Goal: Task Accomplishment & Management: Use online tool/utility

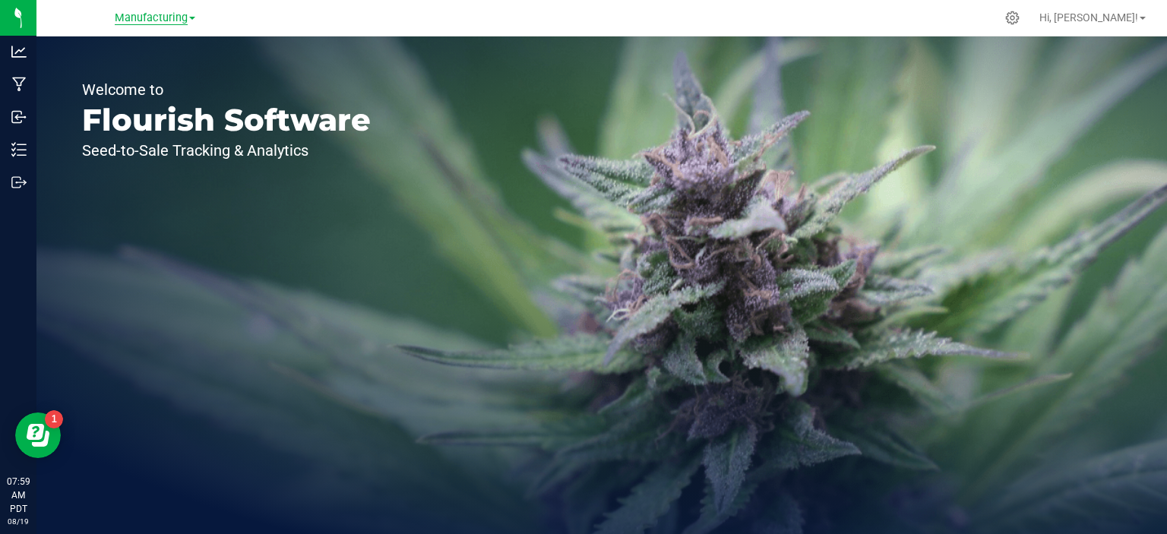
click at [175, 23] on span "Manufacturing" at bounding box center [151, 18] width 73 height 14
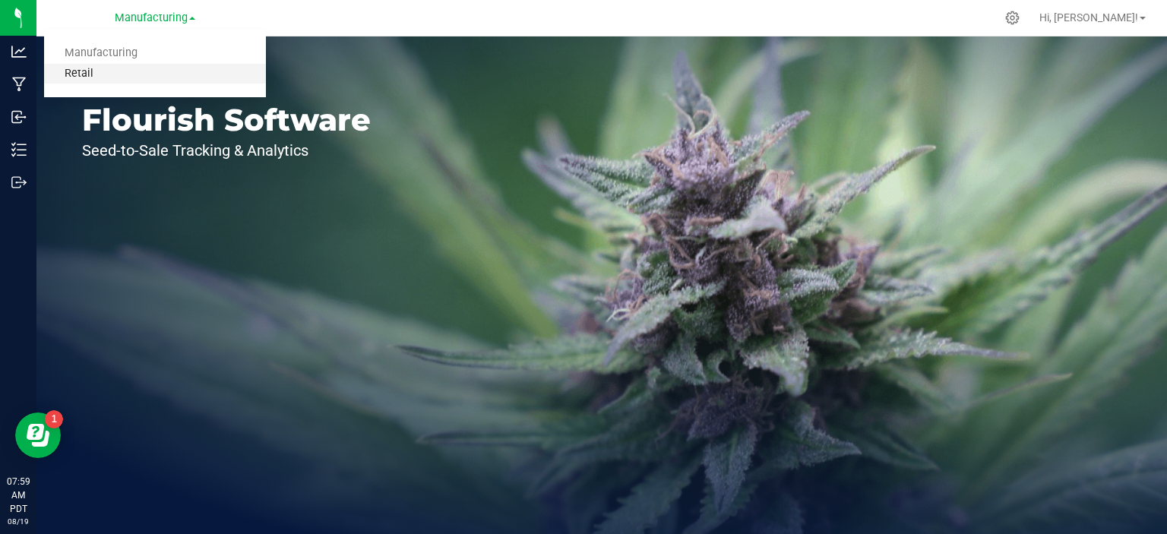
click at [97, 70] on link "Retail" at bounding box center [155, 74] width 222 height 21
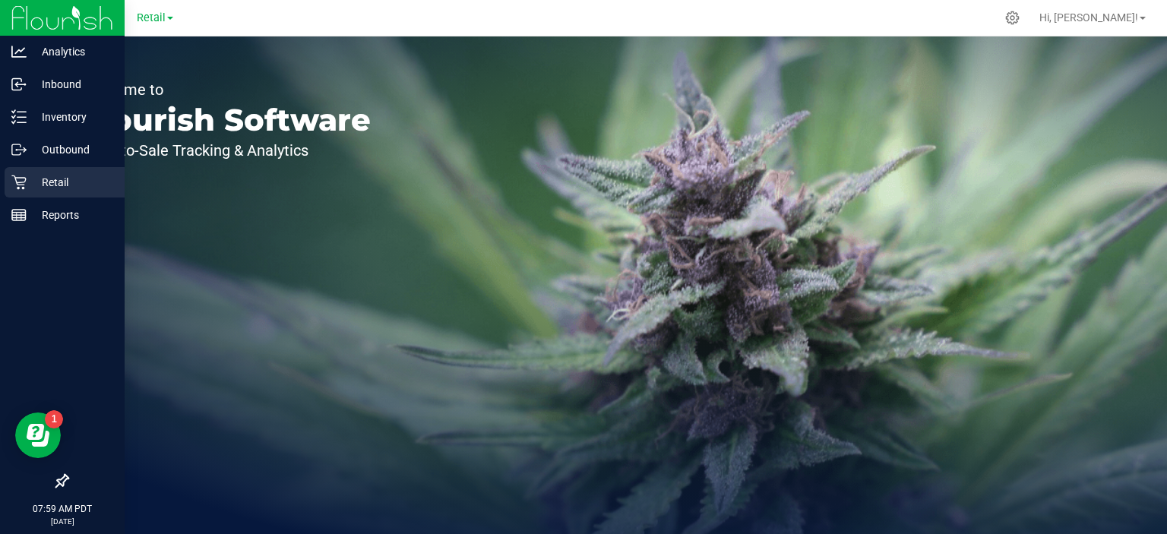
click at [10, 183] on div "Retail" at bounding box center [65, 182] width 120 height 30
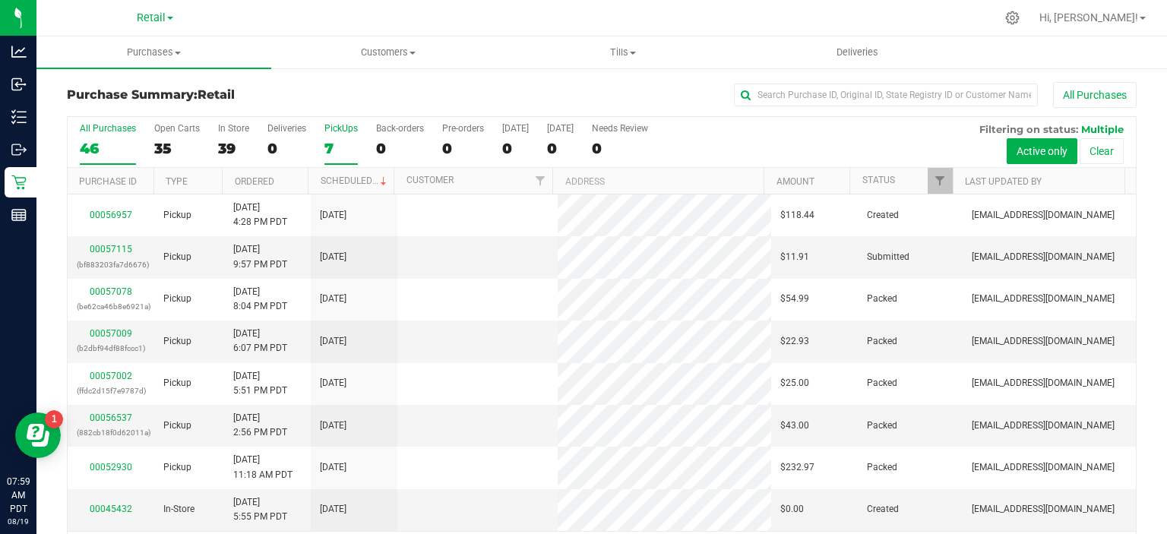
click at [337, 149] on div "7" at bounding box center [340, 148] width 33 height 17
click at [0, 0] on input "PickUps 7" at bounding box center [0, 0] width 0 height 0
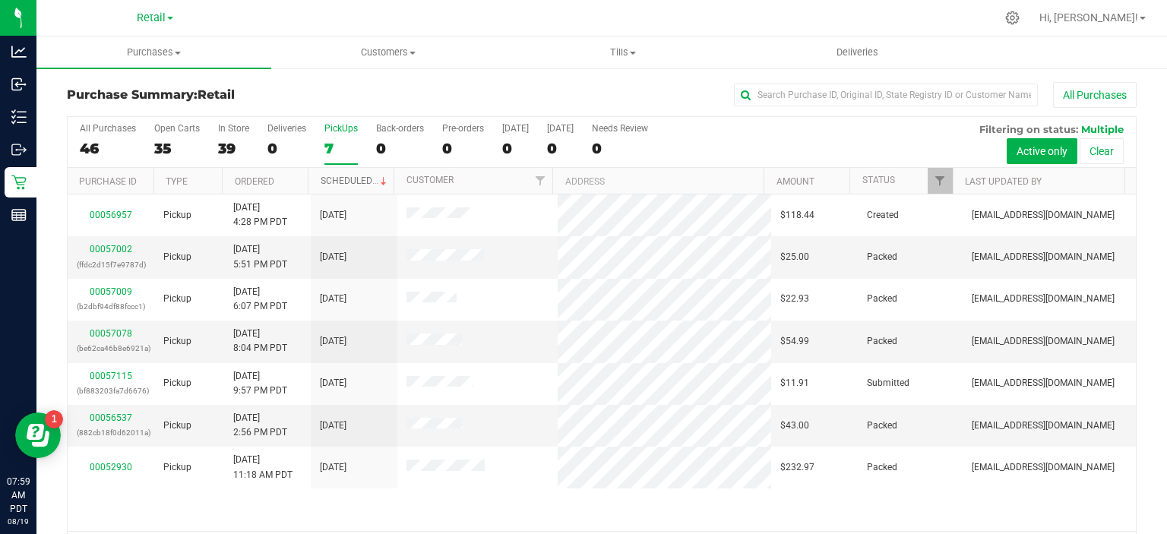
click at [358, 178] on link "Scheduled" at bounding box center [354, 180] width 69 height 11
click at [635, 52] on span at bounding box center [633, 53] width 6 height 3
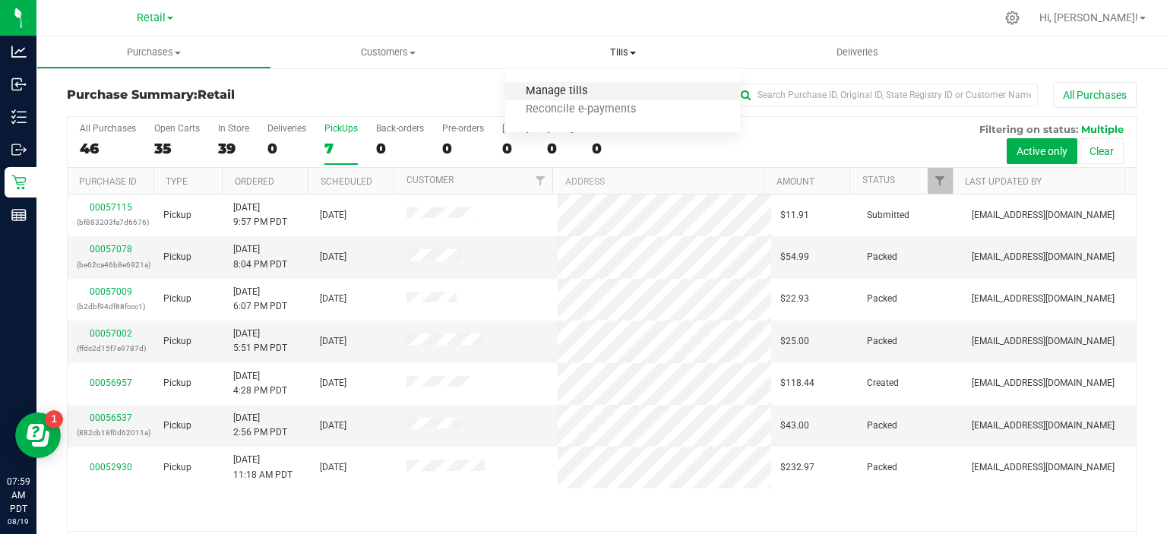
click at [570, 90] on span "Manage tills" at bounding box center [556, 91] width 103 height 13
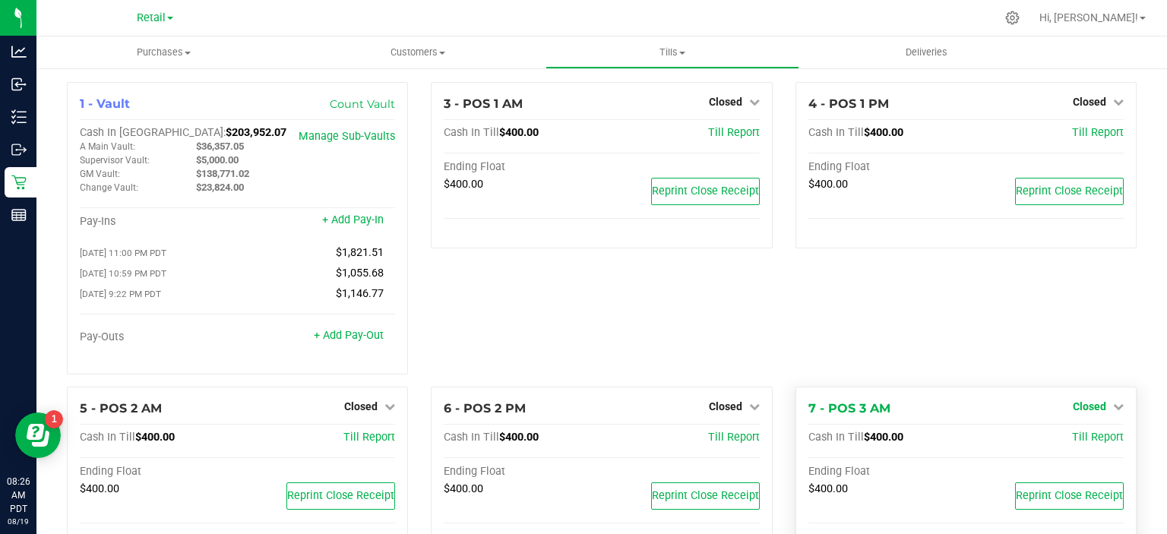
click at [1113, 410] on icon at bounding box center [1118, 406] width 11 height 11
click at [1088, 444] on link "Open Till" at bounding box center [1089, 437] width 40 height 12
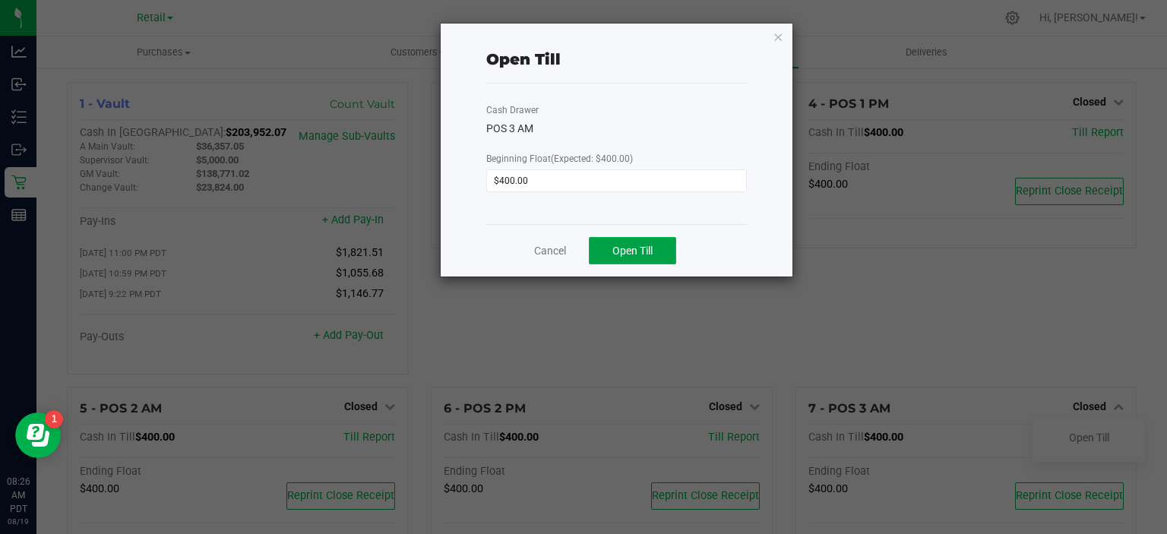
click at [638, 248] on span "Open Till" at bounding box center [632, 251] width 40 height 12
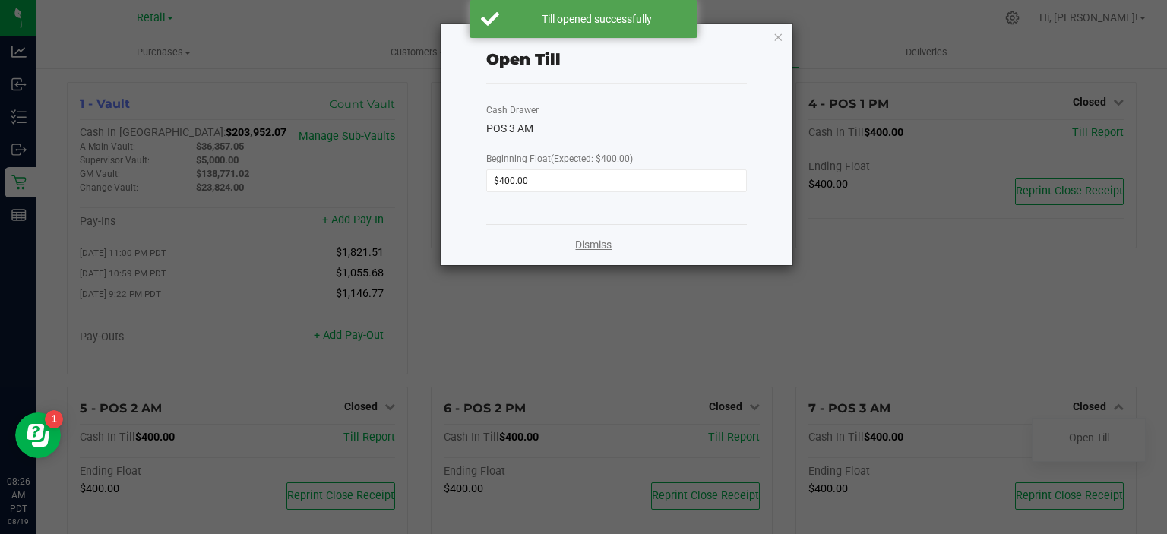
click at [601, 244] on link "Dismiss" at bounding box center [593, 245] width 36 height 16
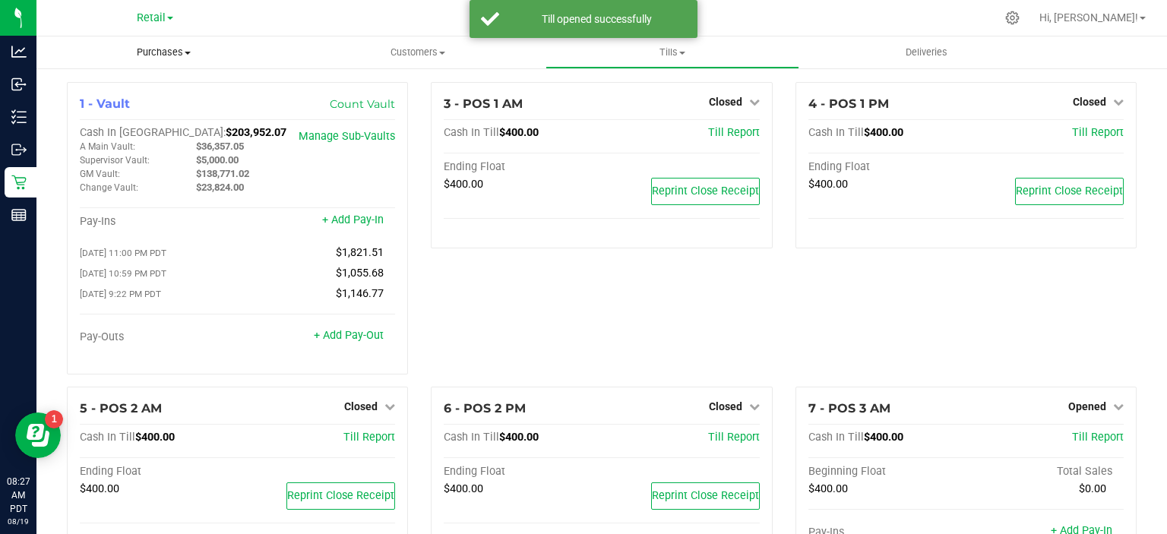
click at [171, 49] on span "Purchases" at bounding box center [163, 53] width 254 height 14
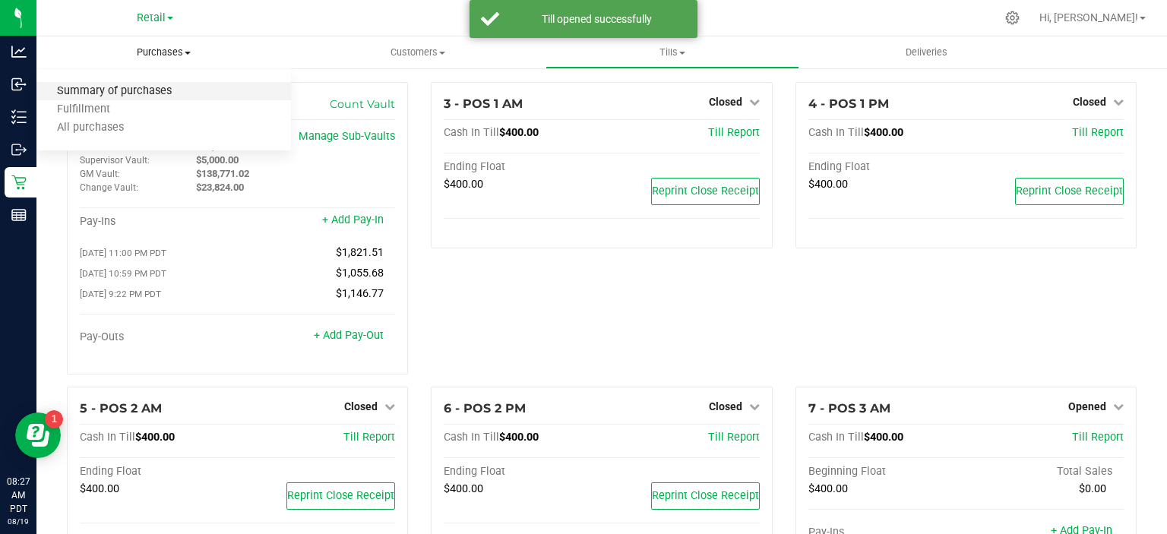
click at [144, 95] on span "Summary of purchases" at bounding box center [114, 91] width 156 height 13
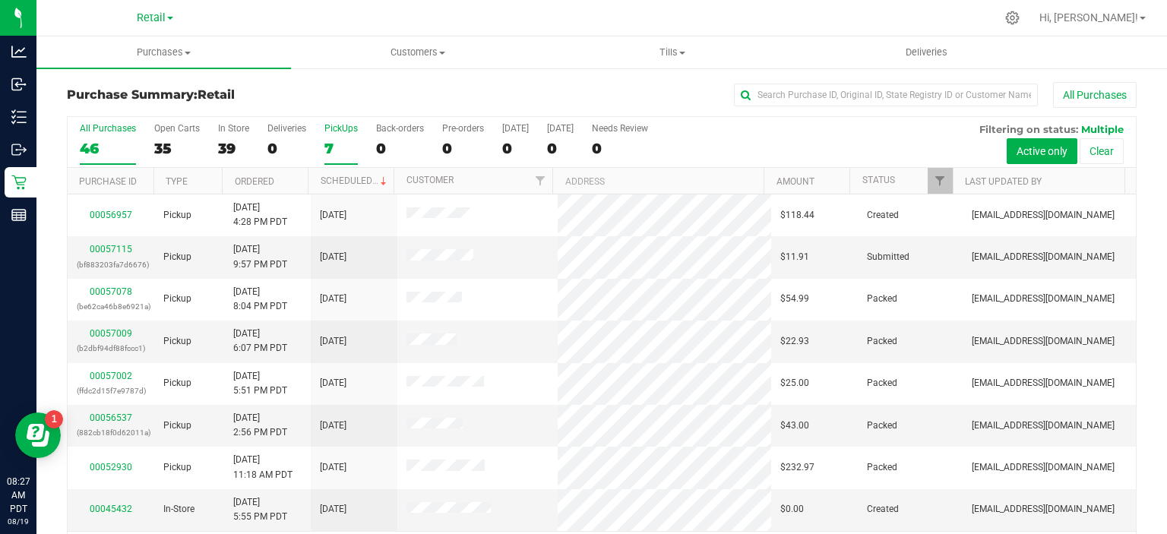
click at [333, 153] on div "7" at bounding box center [340, 148] width 33 height 17
click at [0, 0] on input "PickUps 7" at bounding box center [0, 0] width 0 height 0
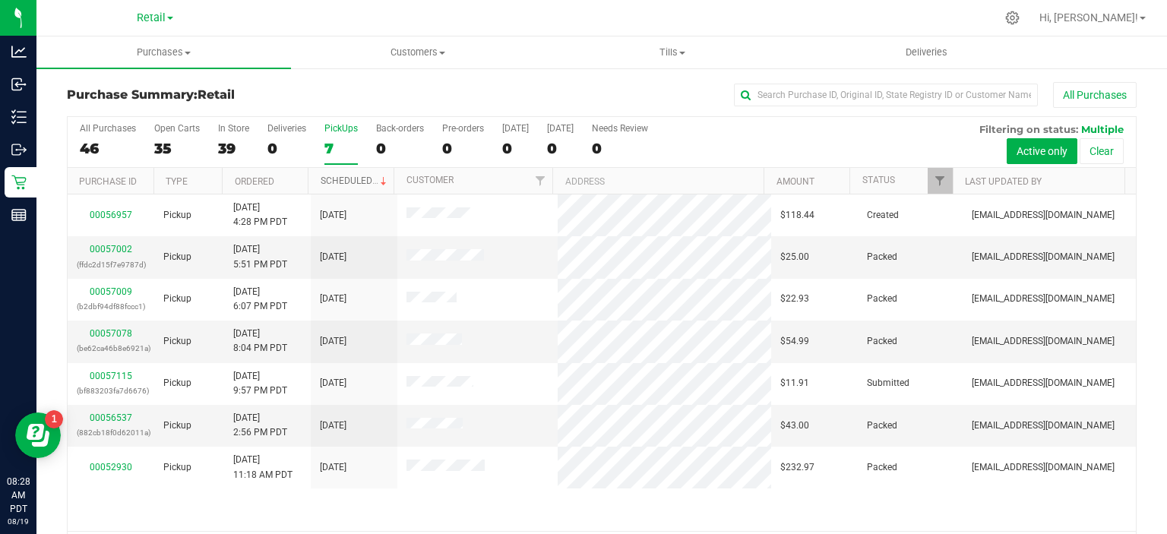
click at [350, 181] on link "Scheduled" at bounding box center [354, 180] width 69 height 11
click at [115, 419] on link "00056537" at bounding box center [111, 417] width 43 height 11
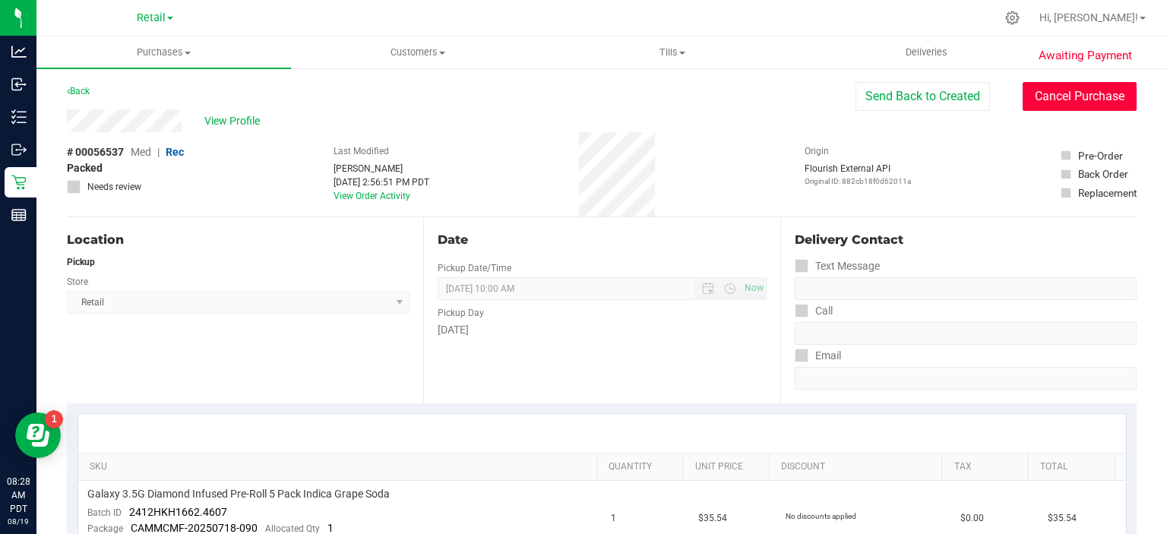
click at [1082, 99] on button "Cancel Purchase" at bounding box center [1079, 96] width 114 height 29
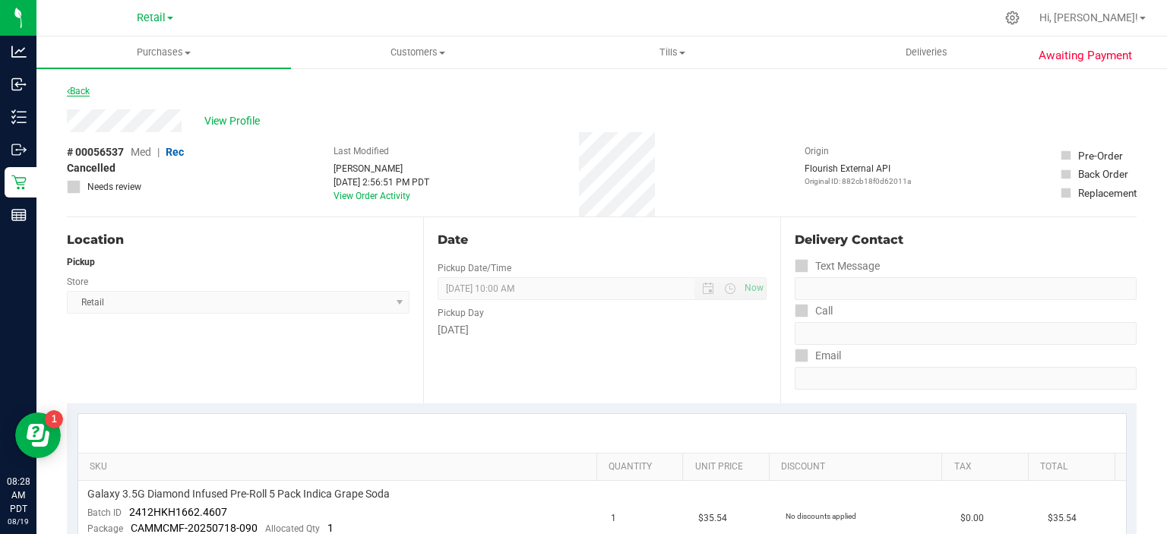
click at [68, 93] on icon at bounding box center [68, 91] width 3 height 9
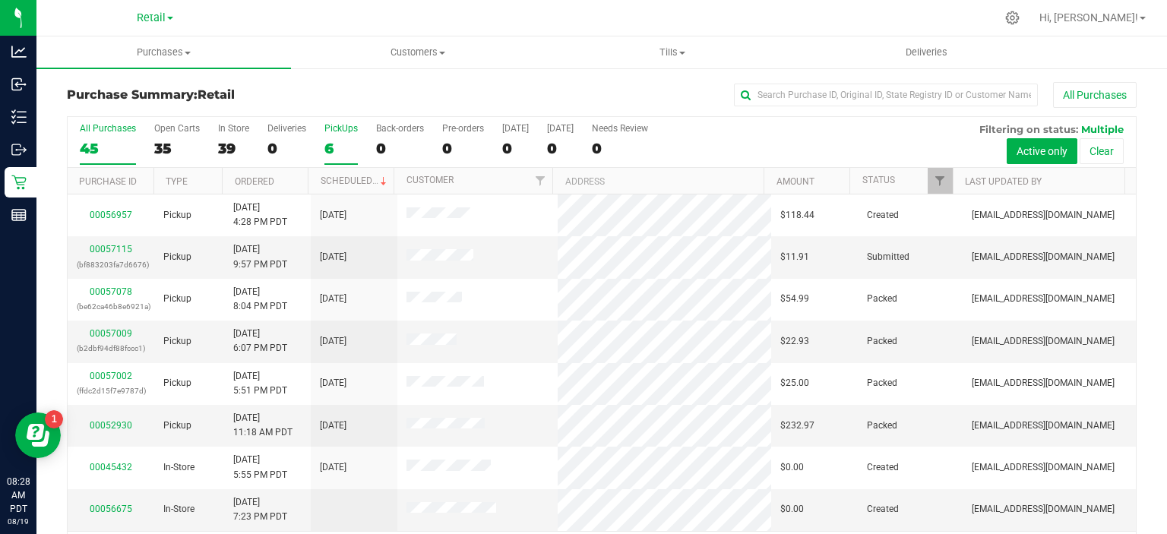
click at [326, 151] on div "6" at bounding box center [340, 148] width 33 height 17
click at [0, 0] on input "PickUps 6" at bounding box center [0, 0] width 0 height 0
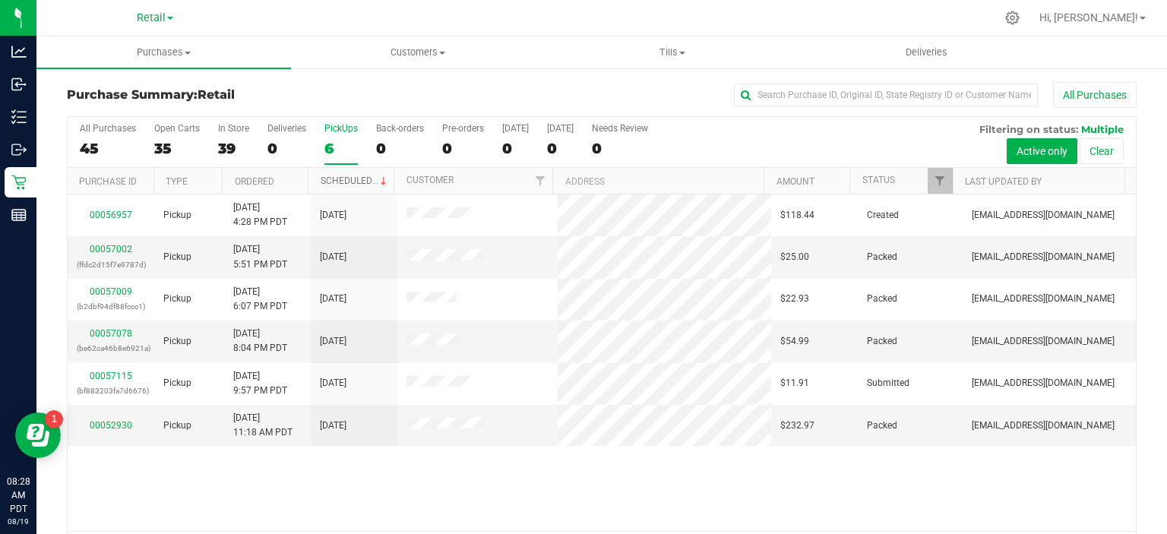
click at [358, 182] on link "Scheduled" at bounding box center [354, 180] width 69 height 11
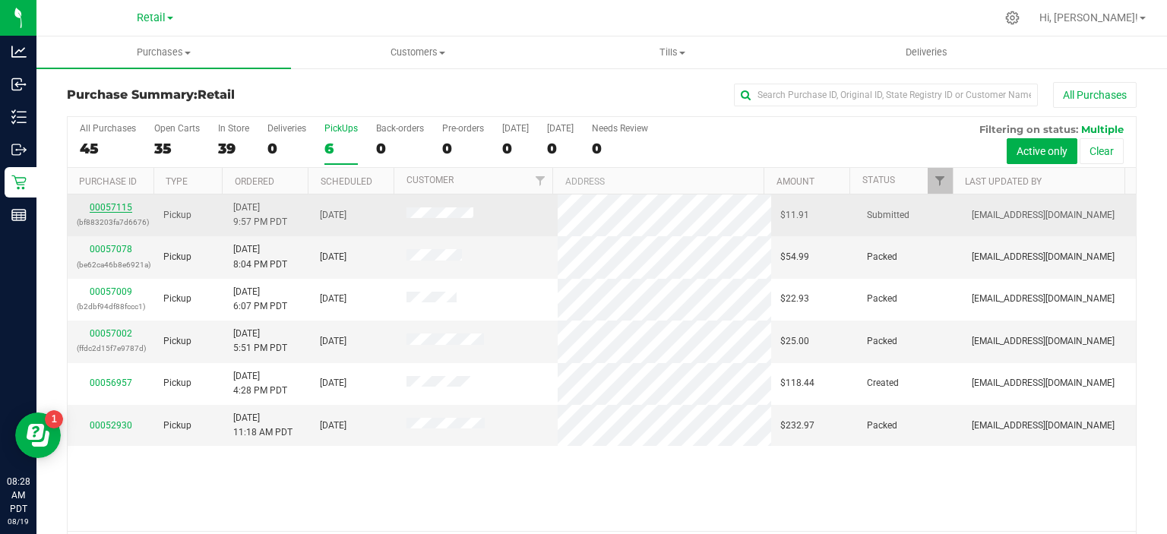
click at [120, 210] on link "00057115" at bounding box center [111, 207] width 43 height 11
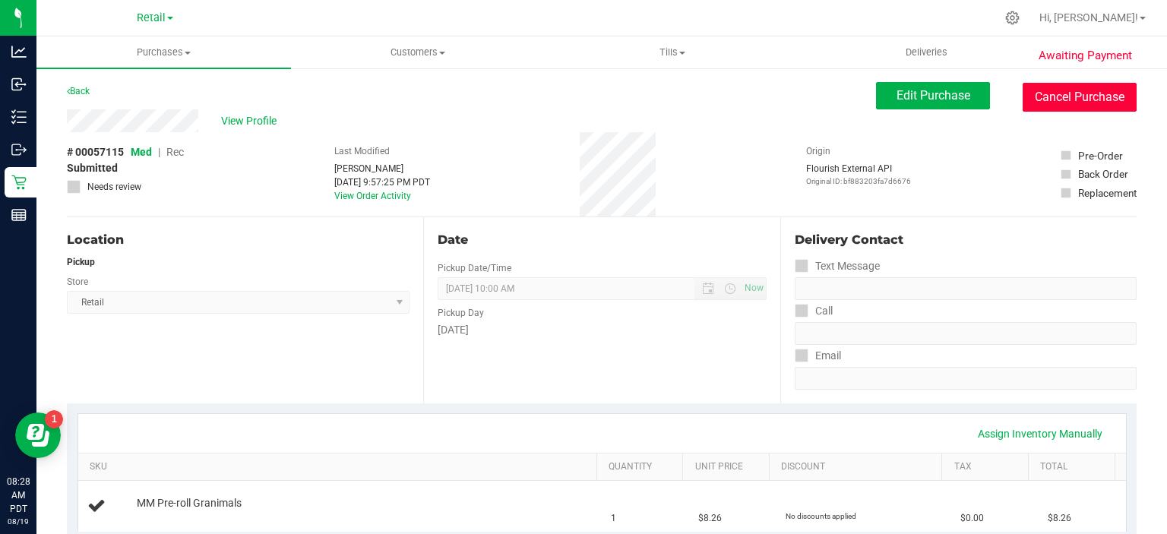
click at [1080, 96] on button "Cancel Purchase" at bounding box center [1079, 97] width 114 height 29
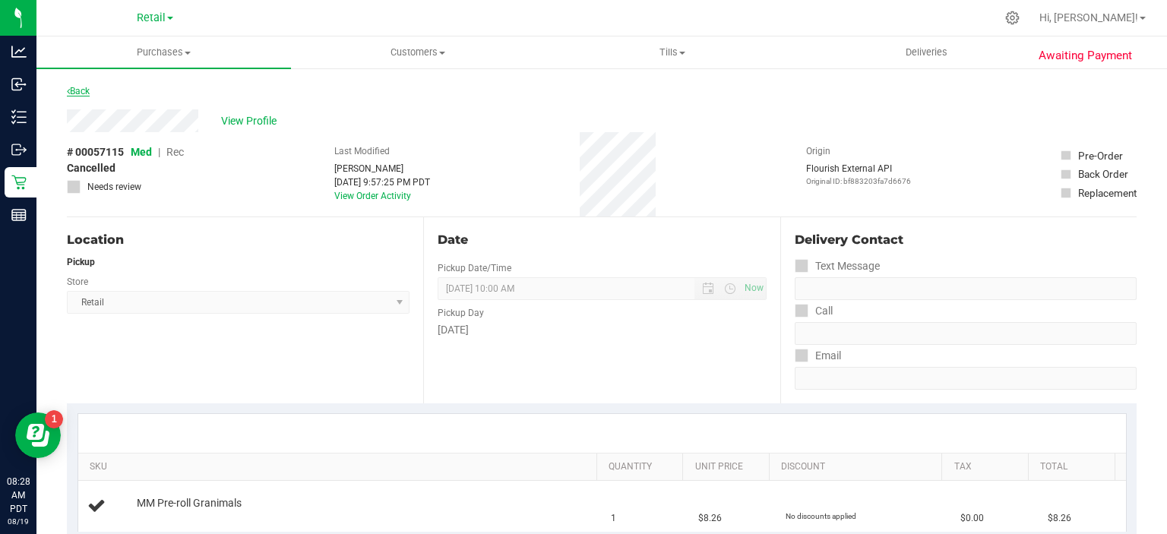
click at [82, 91] on link "Back" at bounding box center [78, 91] width 23 height 11
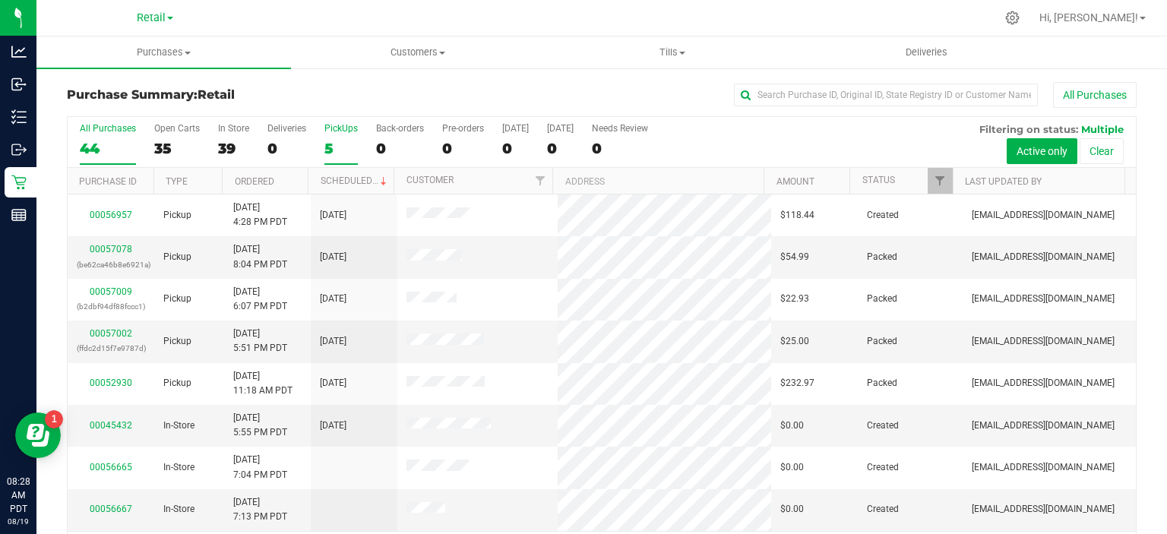
click at [329, 140] on div "5" at bounding box center [340, 148] width 33 height 17
click at [0, 0] on input "PickUps 5" at bounding box center [0, 0] width 0 height 0
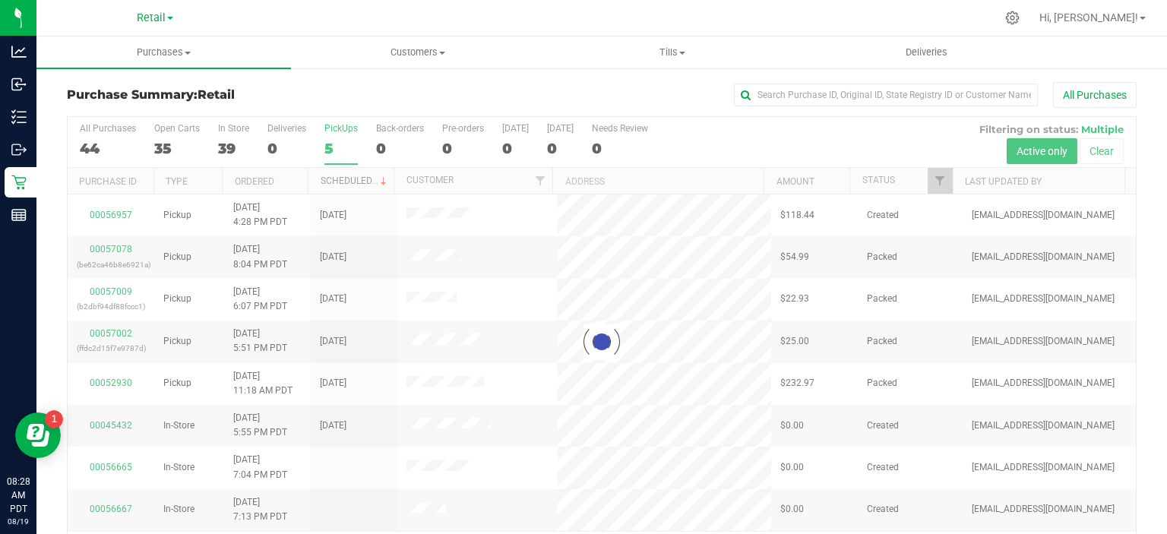
click at [349, 182] on link "Scheduled" at bounding box center [354, 180] width 69 height 11
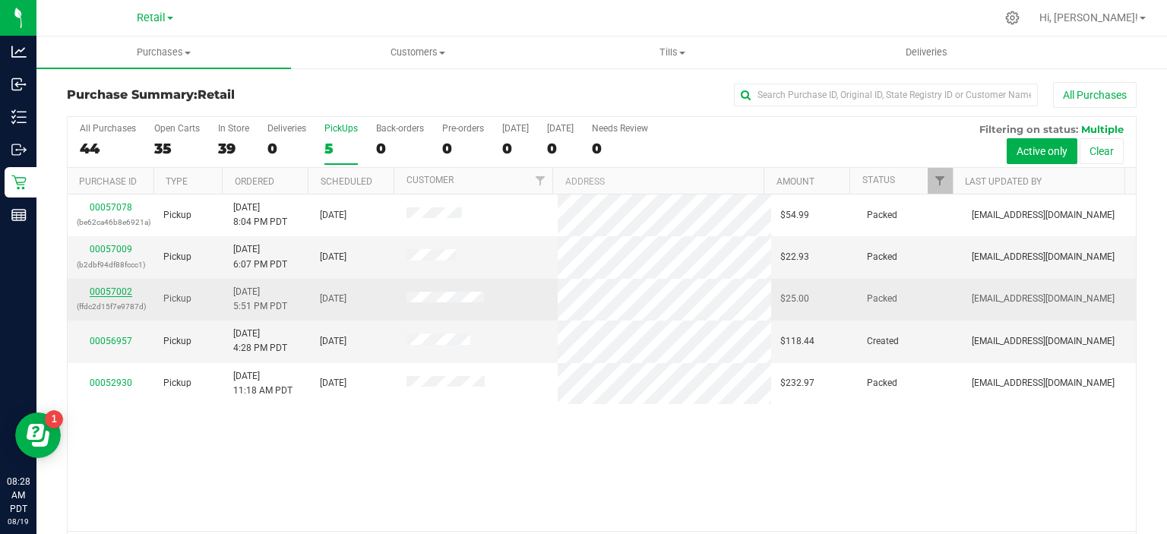
click at [113, 292] on link "00057002" at bounding box center [111, 291] width 43 height 11
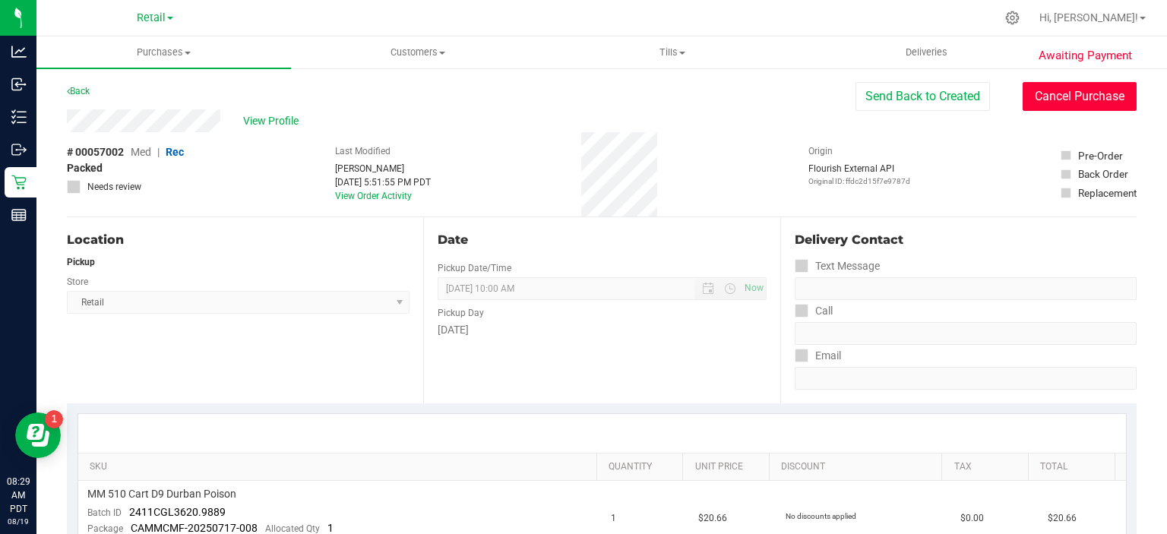
click at [1085, 103] on button "Cancel Purchase" at bounding box center [1079, 96] width 114 height 29
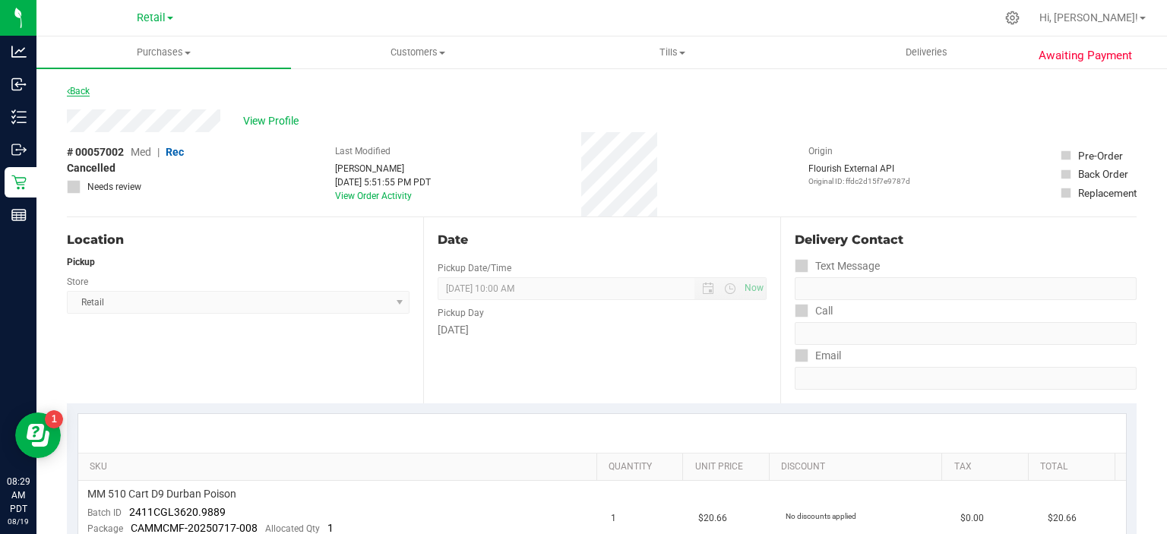
click at [85, 91] on link "Back" at bounding box center [78, 91] width 23 height 11
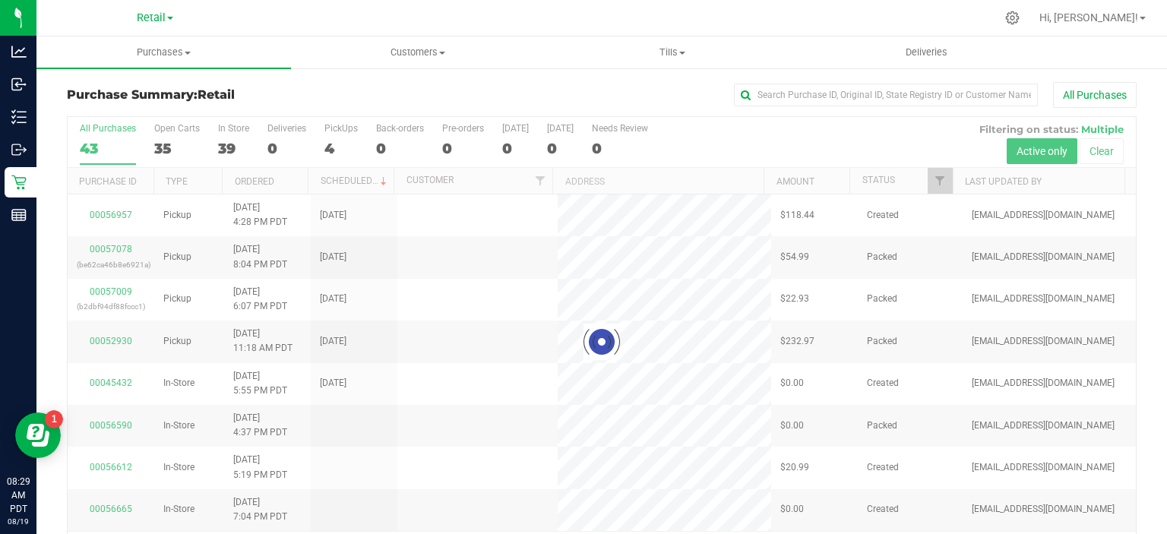
click at [334, 141] on div at bounding box center [602, 342] width 1068 height 450
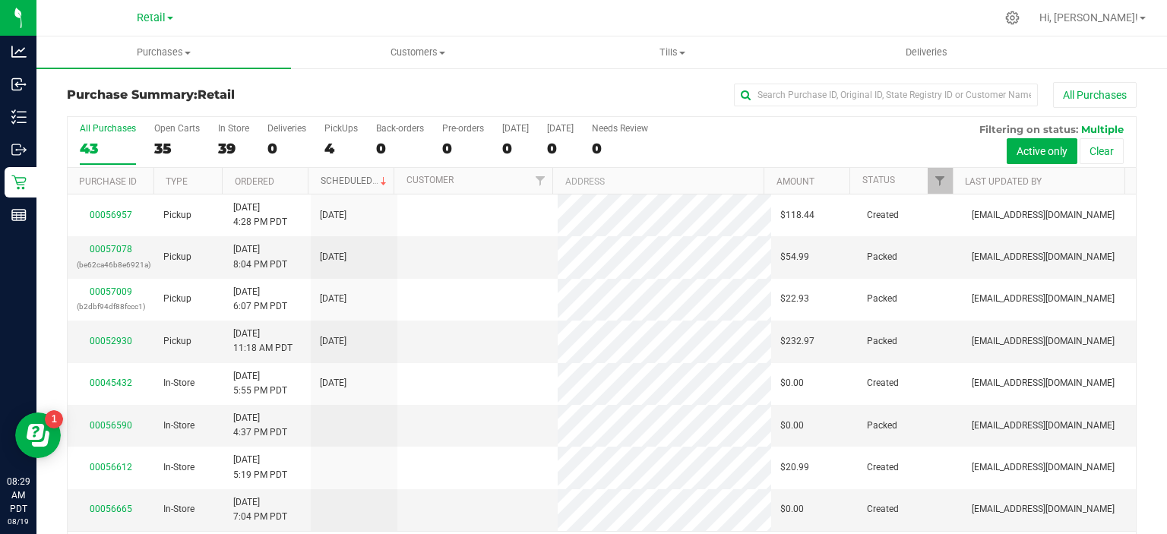
click at [358, 183] on link "Scheduled" at bounding box center [354, 180] width 69 height 11
click at [329, 148] on div "4" at bounding box center [340, 148] width 33 height 17
click at [0, 0] on input "PickUps 4" at bounding box center [0, 0] width 0 height 0
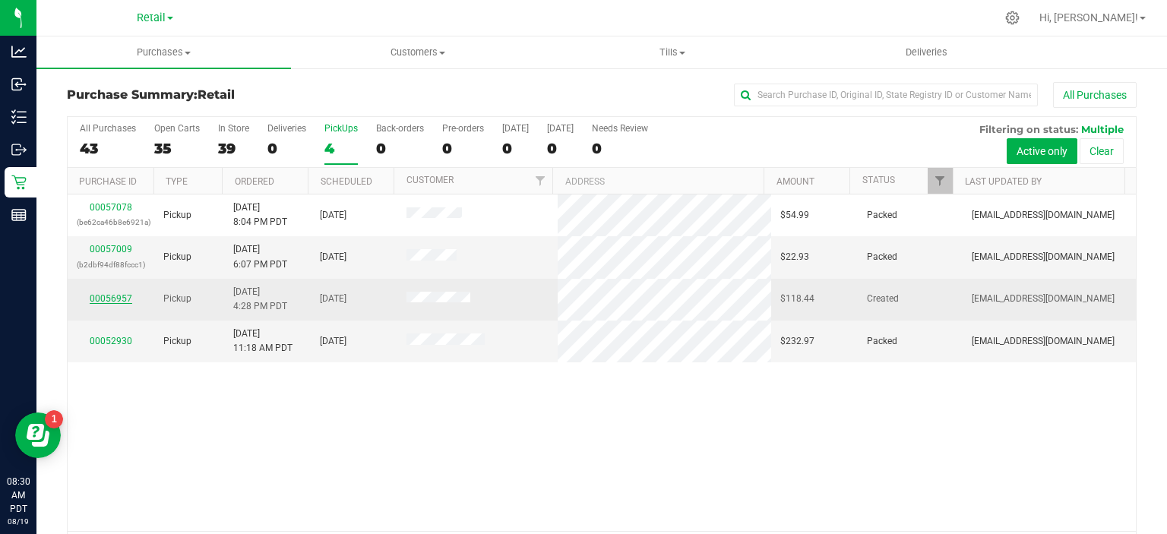
click at [109, 298] on link "00056957" at bounding box center [111, 298] width 43 height 11
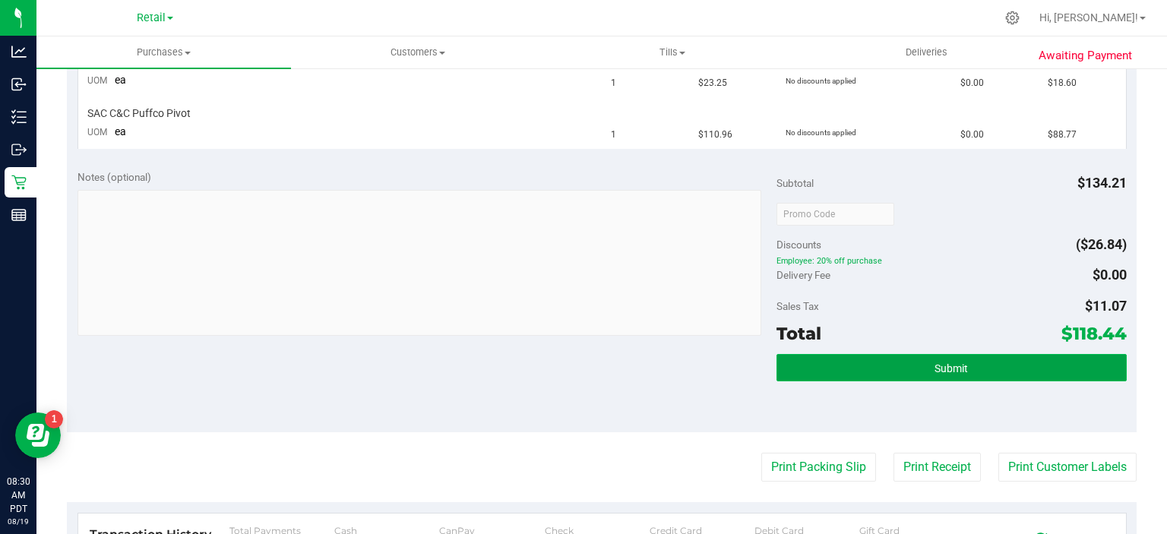
click at [954, 372] on button "Submit" at bounding box center [950, 367] width 349 height 27
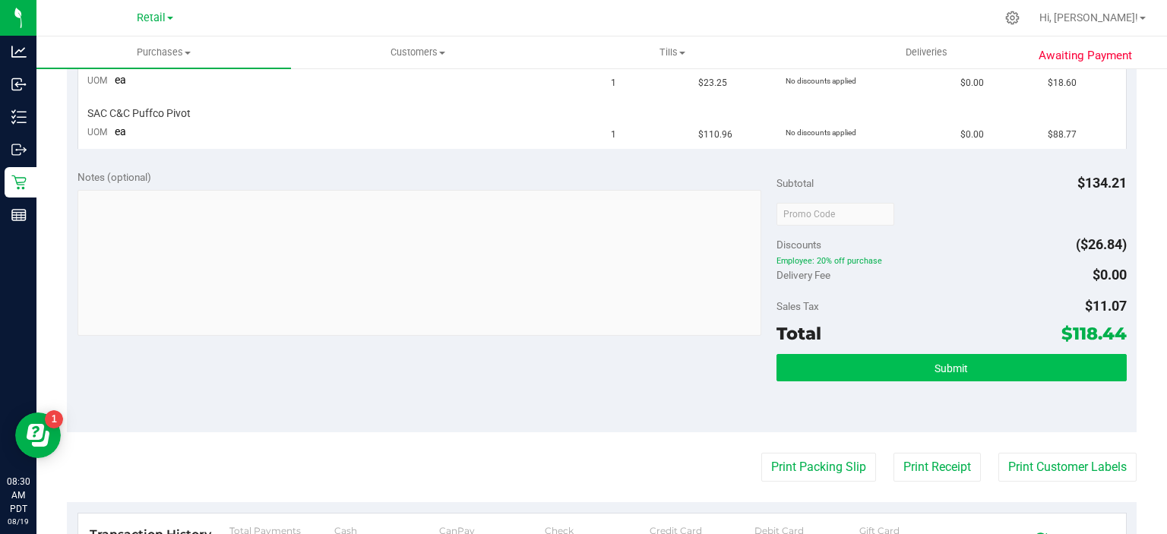
scroll to position [437, 0]
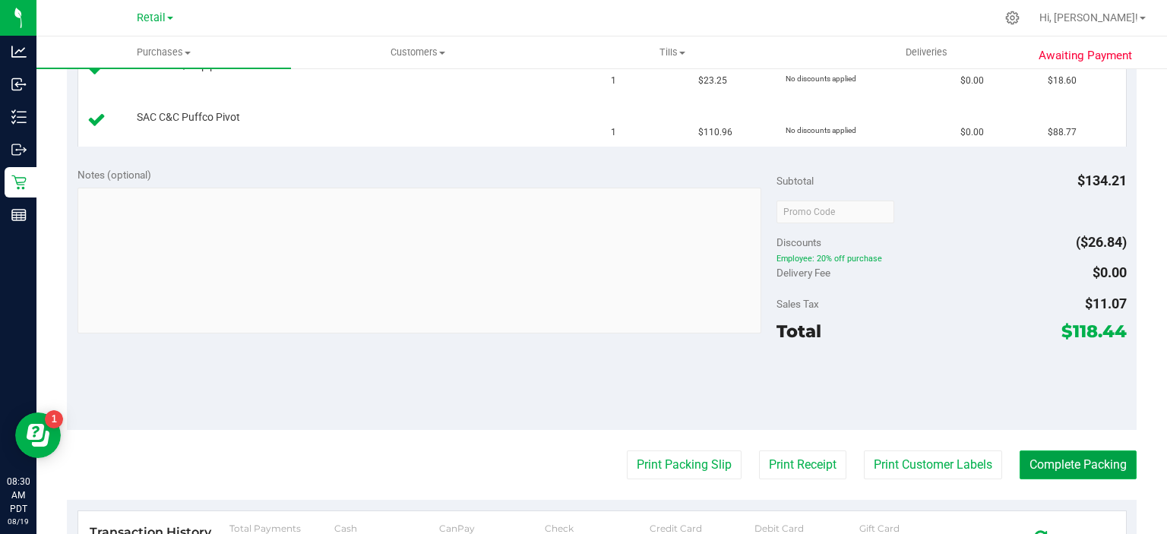
click at [1086, 463] on button "Complete Packing" at bounding box center [1077, 464] width 117 height 29
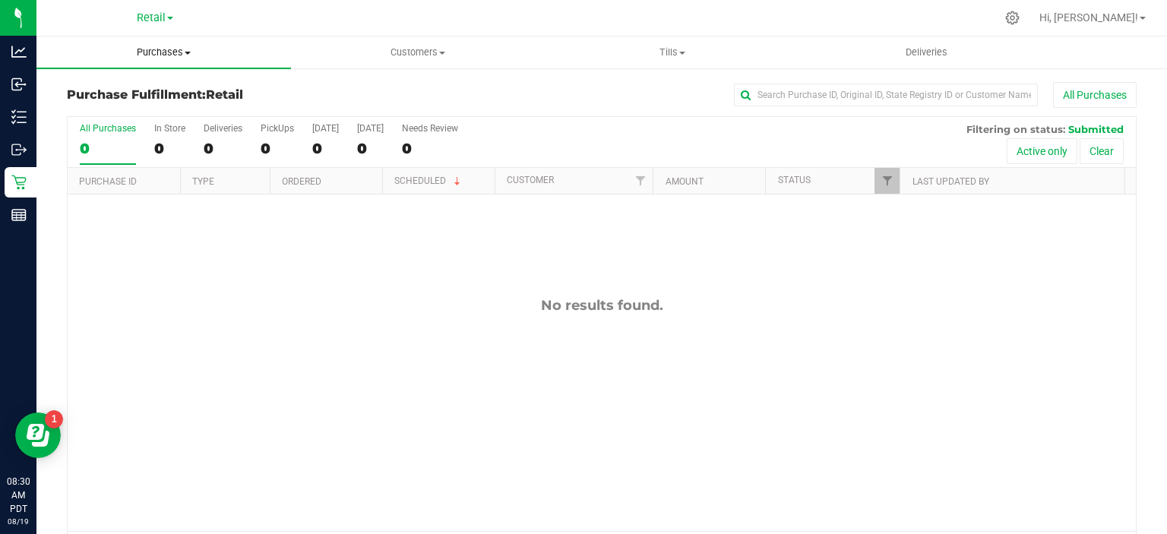
click at [186, 47] on span "Purchases" at bounding box center [163, 53] width 254 height 14
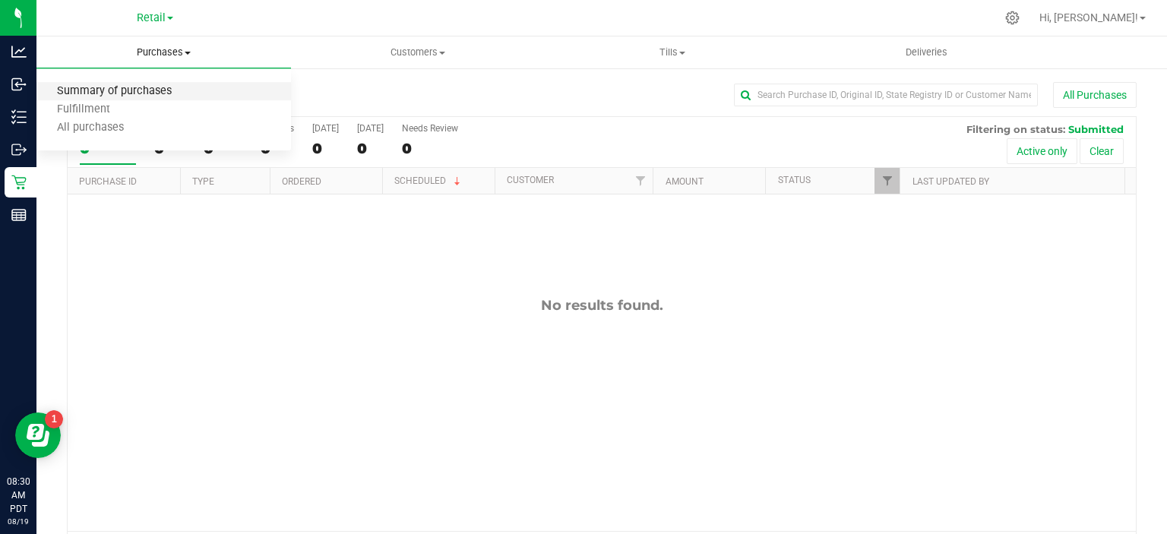
click at [161, 90] on span "Summary of purchases" at bounding box center [114, 91] width 156 height 13
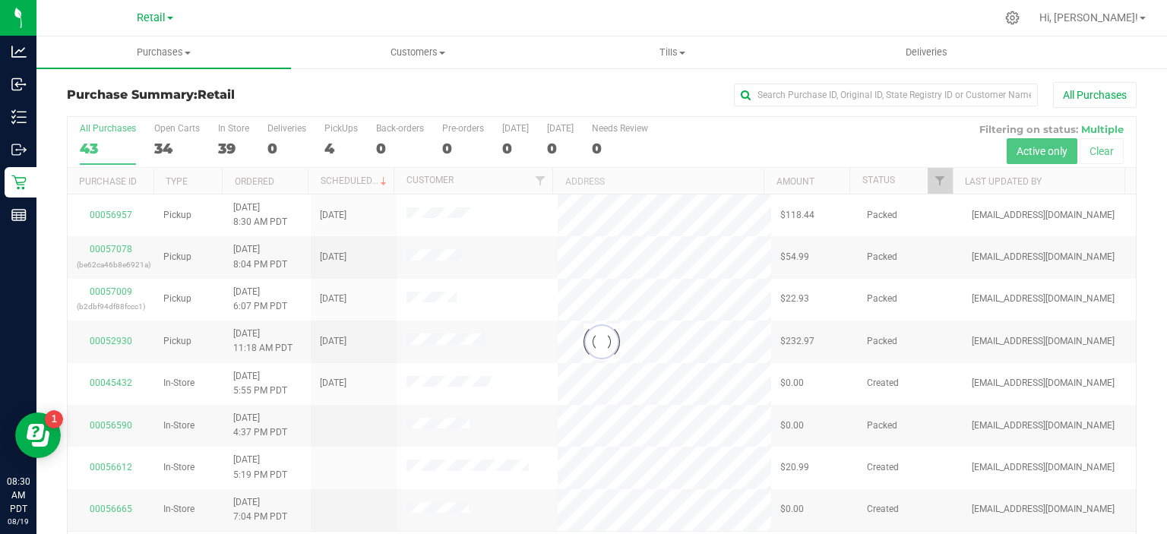
click at [338, 143] on div at bounding box center [602, 342] width 1068 height 450
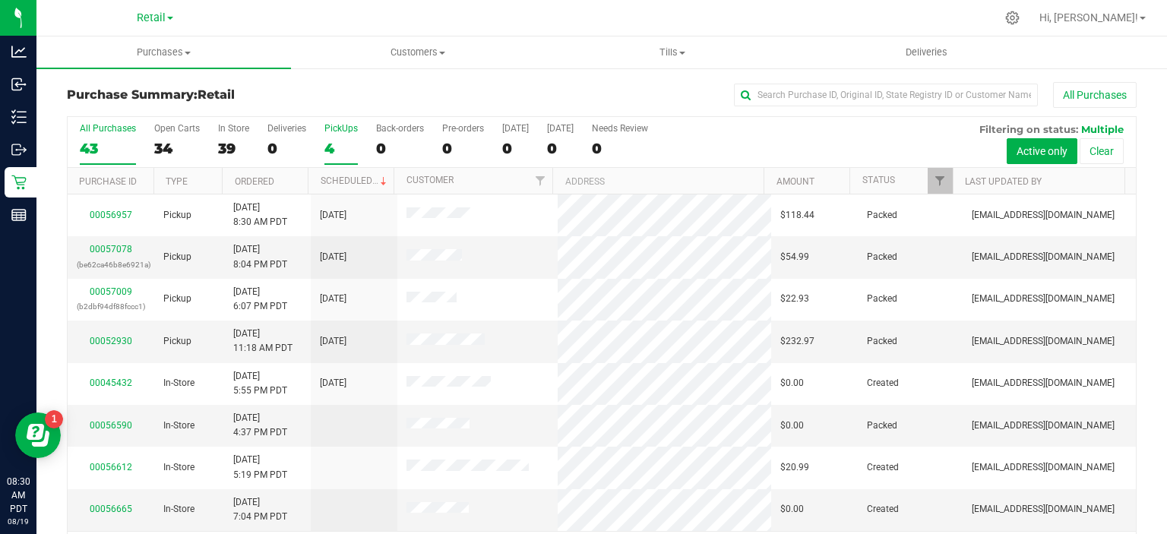
click at [339, 158] on label "PickUps 4" at bounding box center [340, 144] width 33 height 42
click at [0, 0] on input "PickUps 4" at bounding box center [0, 0] width 0 height 0
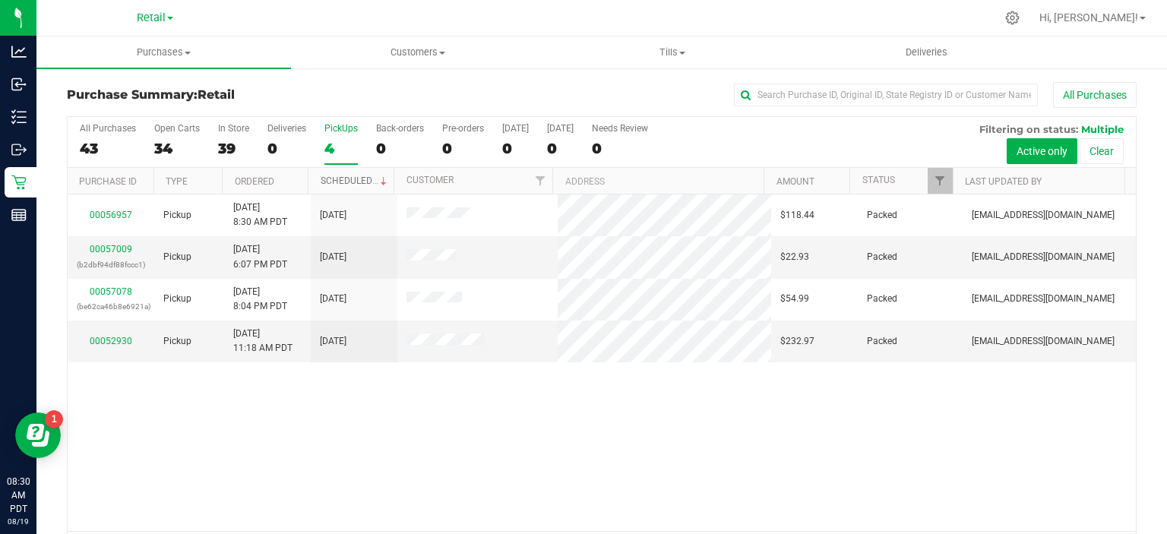
click at [361, 182] on link "Scheduled" at bounding box center [354, 180] width 69 height 11
